Goal: Book appointment/travel/reservation

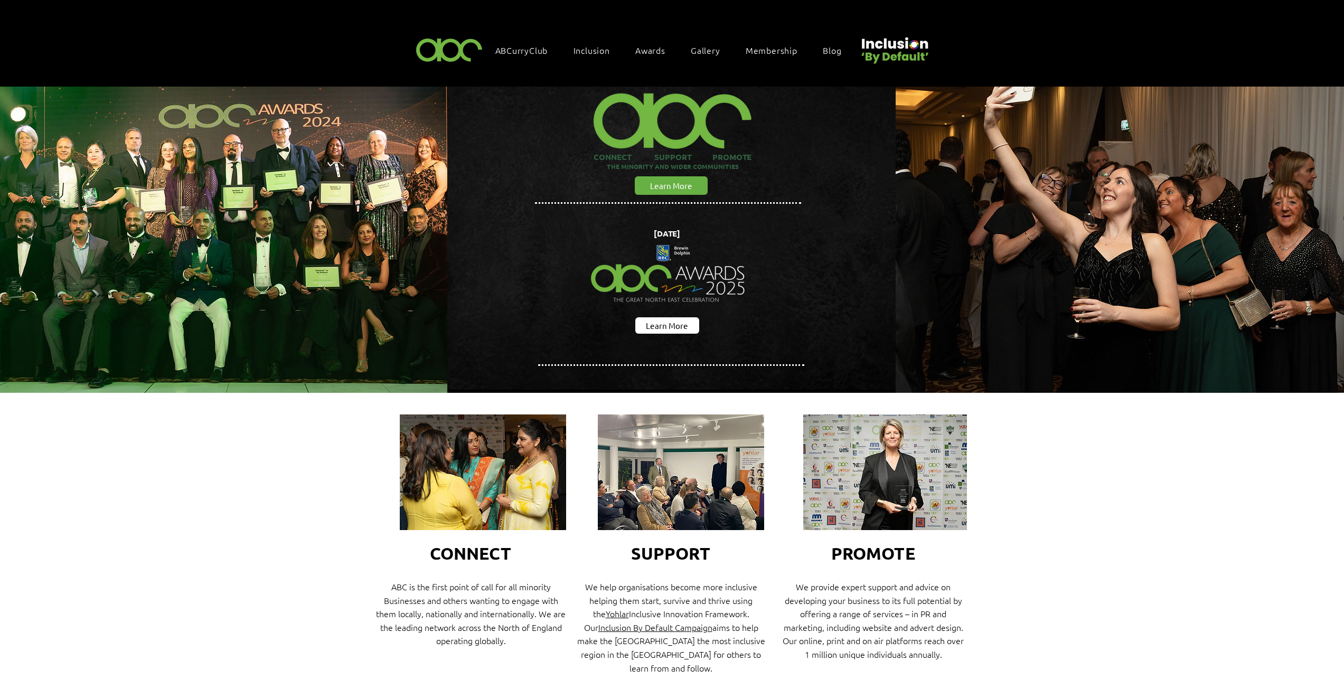
click at [656, 313] on img "main content" at bounding box center [668, 273] width 174 height 97
click at [659, 322] on span "Learn More" at bounding box center [667, 325] width 42 height 11
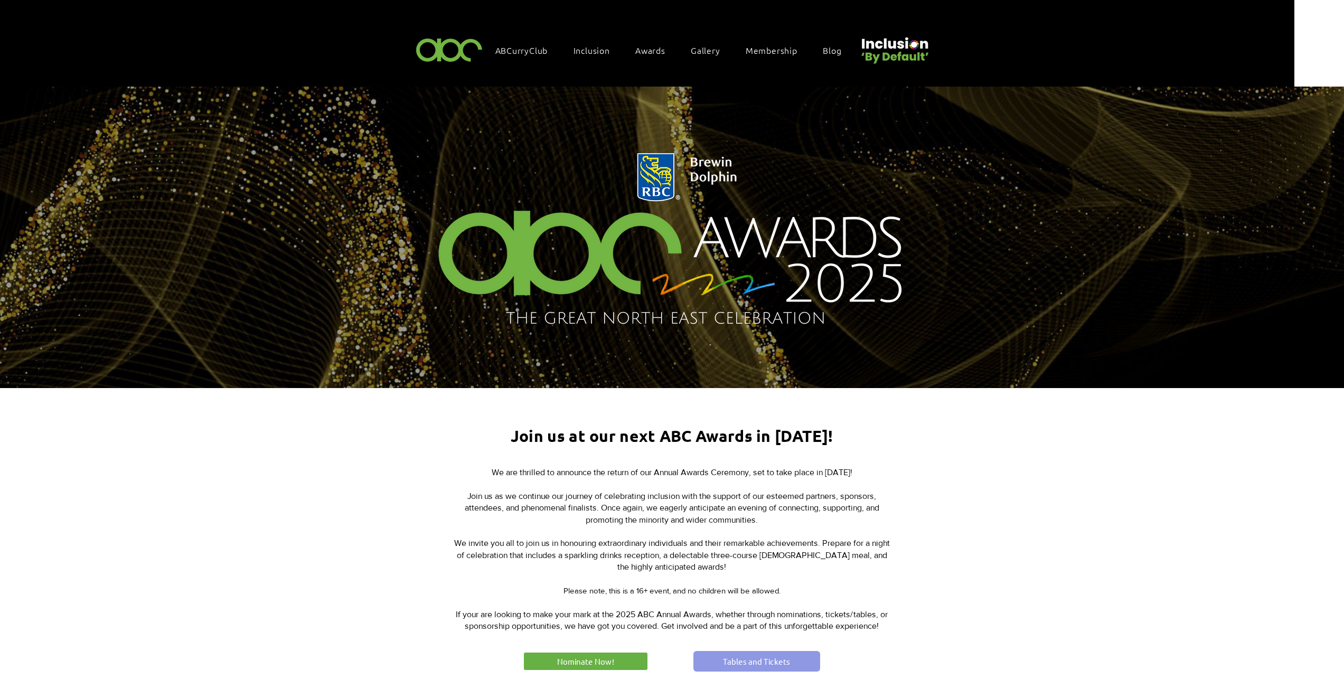
click at [754, 661] on span "Tables and Tickets" at bounding box center [756, 661] width 67 height 11
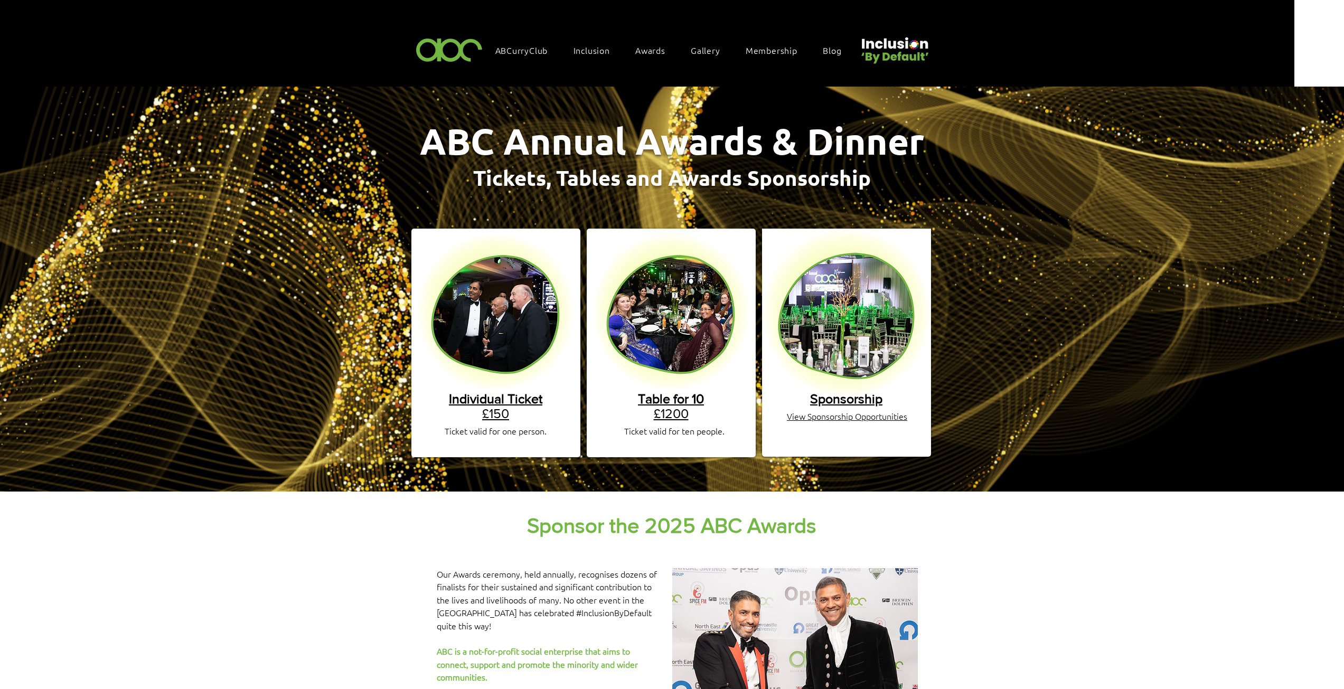
click at [672, 391] on span "Table for 10" at bounding box center [671, 398] width 66 height 15
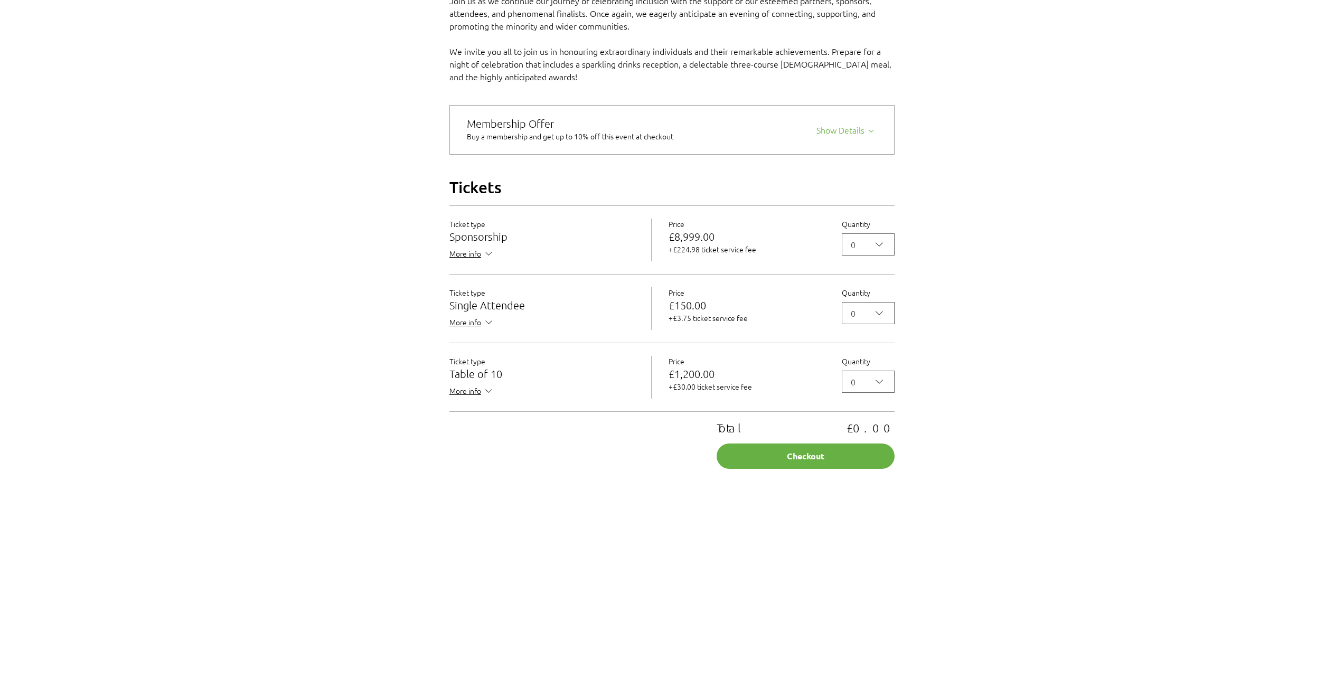
scroll to position [845, 0]
